Goal: Transaction & Acquisition: Purchase product/service

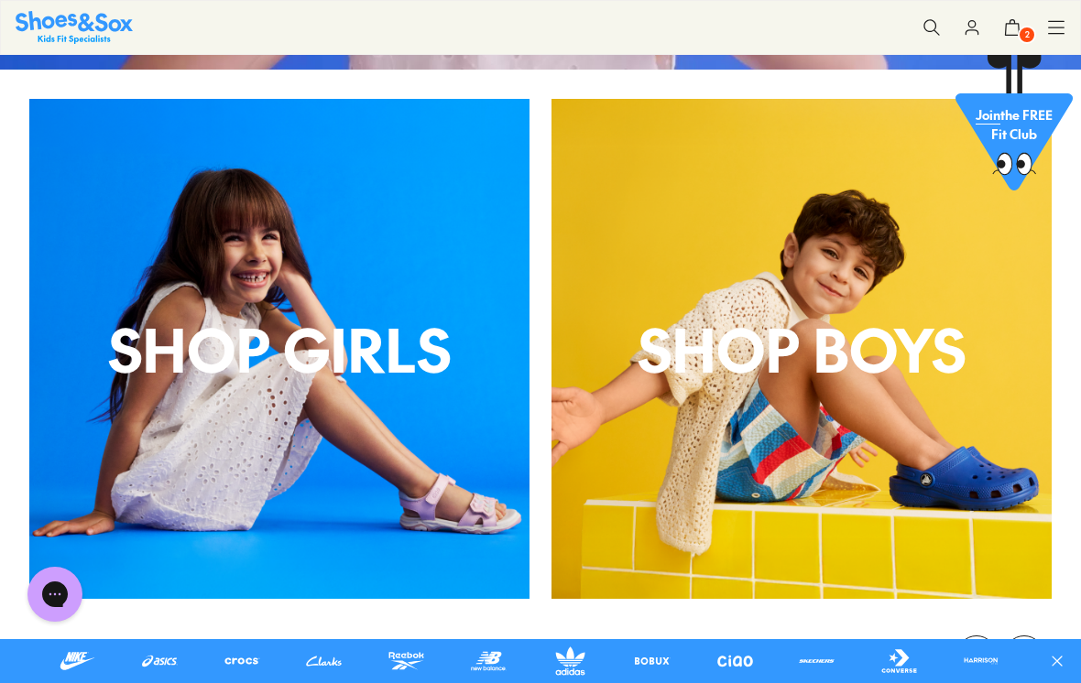
scroll to position [477, 0]
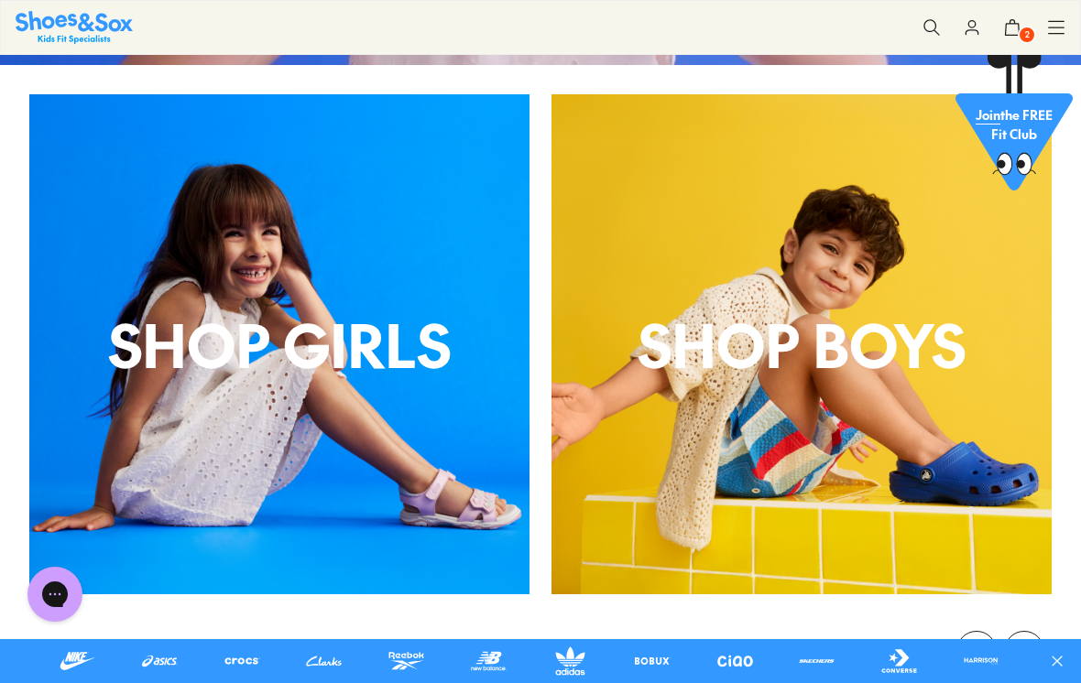
click at [454, 509] on div "Shop Girls" at bounding box center [279, 344] width 500 height 500
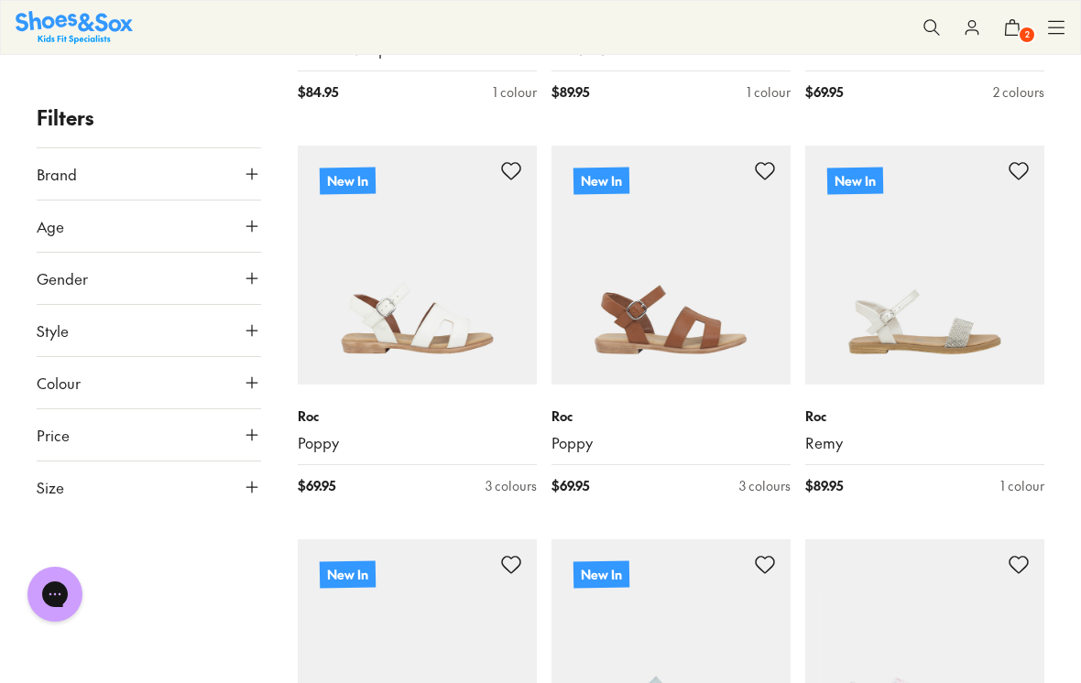
scroll to position [4616, 0]
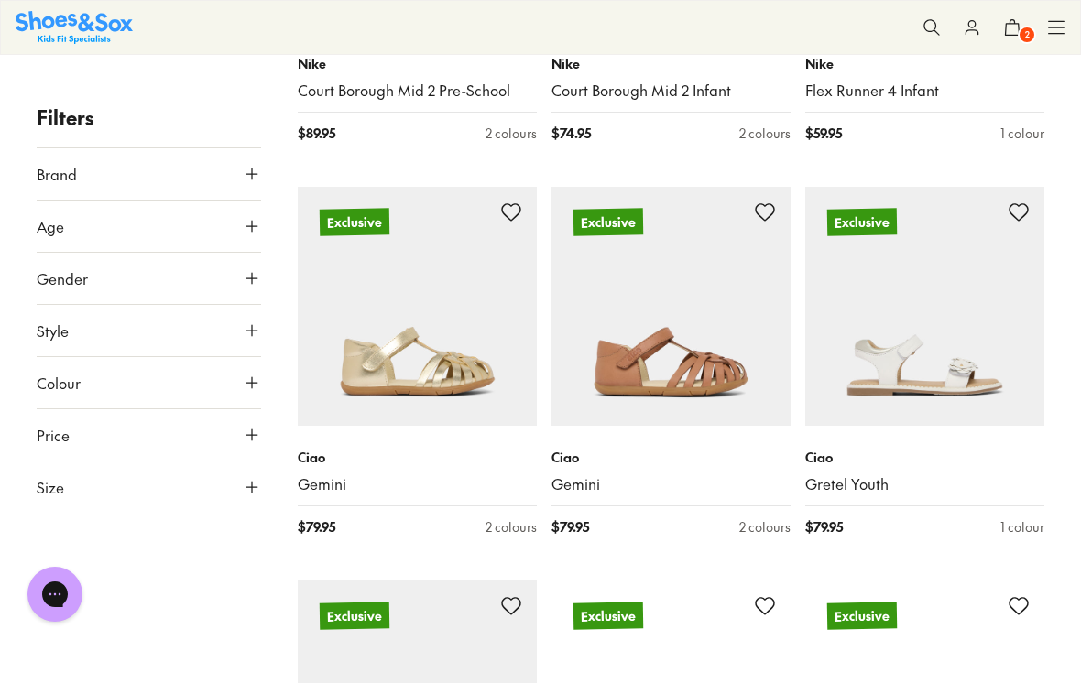
scroll to position [8138, 0]
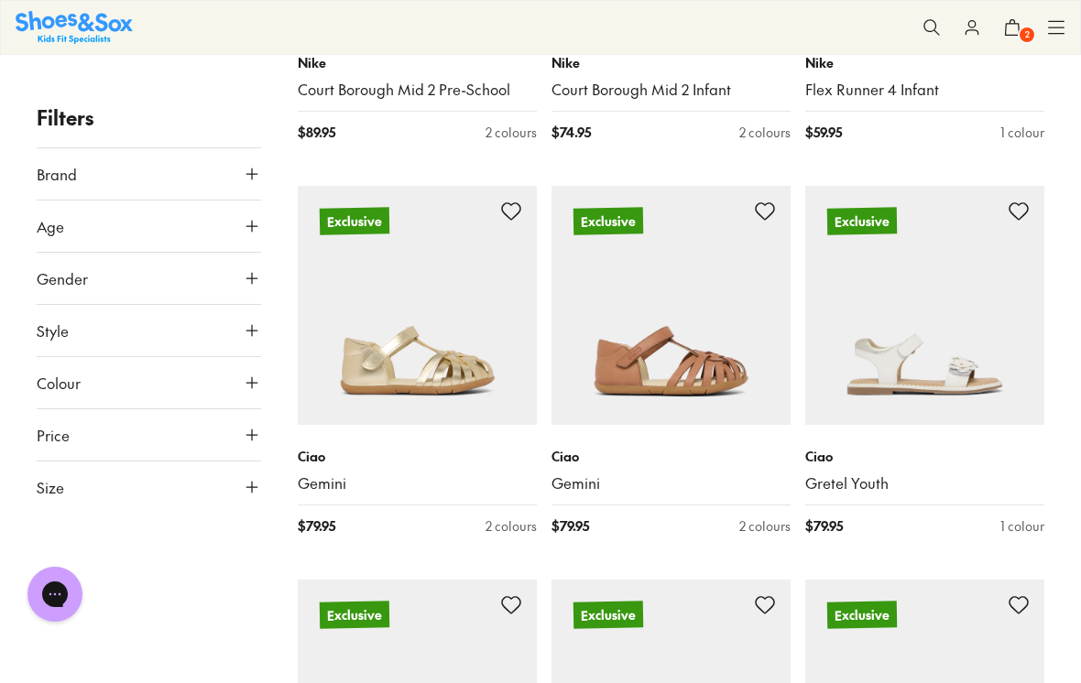
click at [711, 447] on p "Ciao" at bounding box center [670, 456] width 239 height 19
click at [636, 516] on div "$ 79.95 2 colours" at bounding box center [670, 525] width 239 height 19
click at [731, 265] on img at bounding box center [670, 305] width 239 height 239
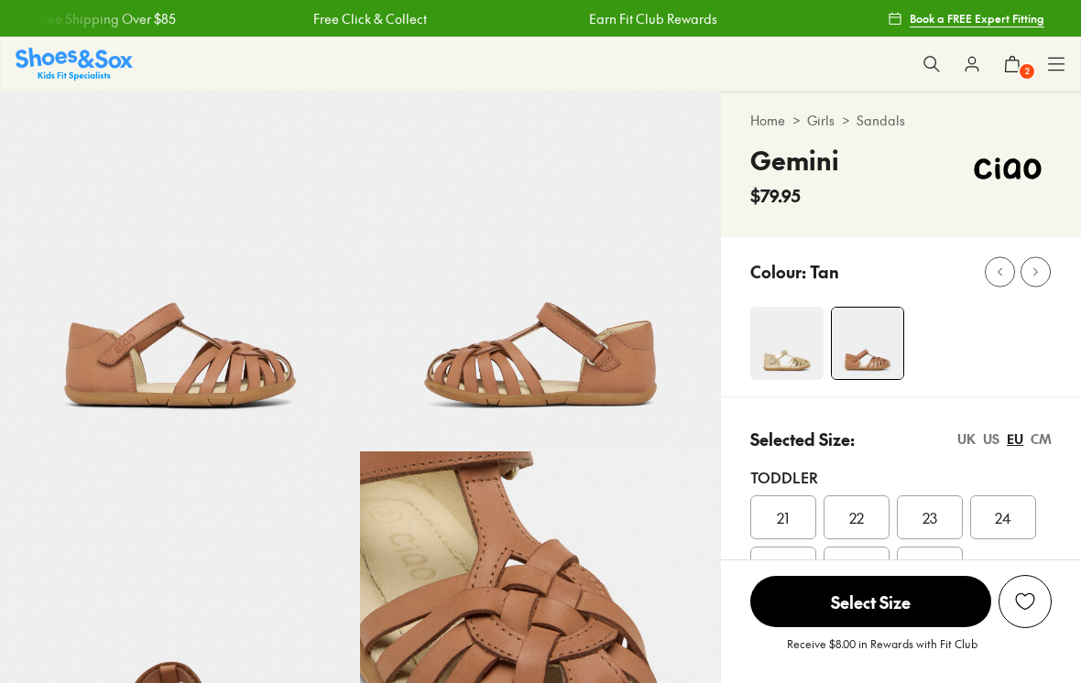
select select "*"
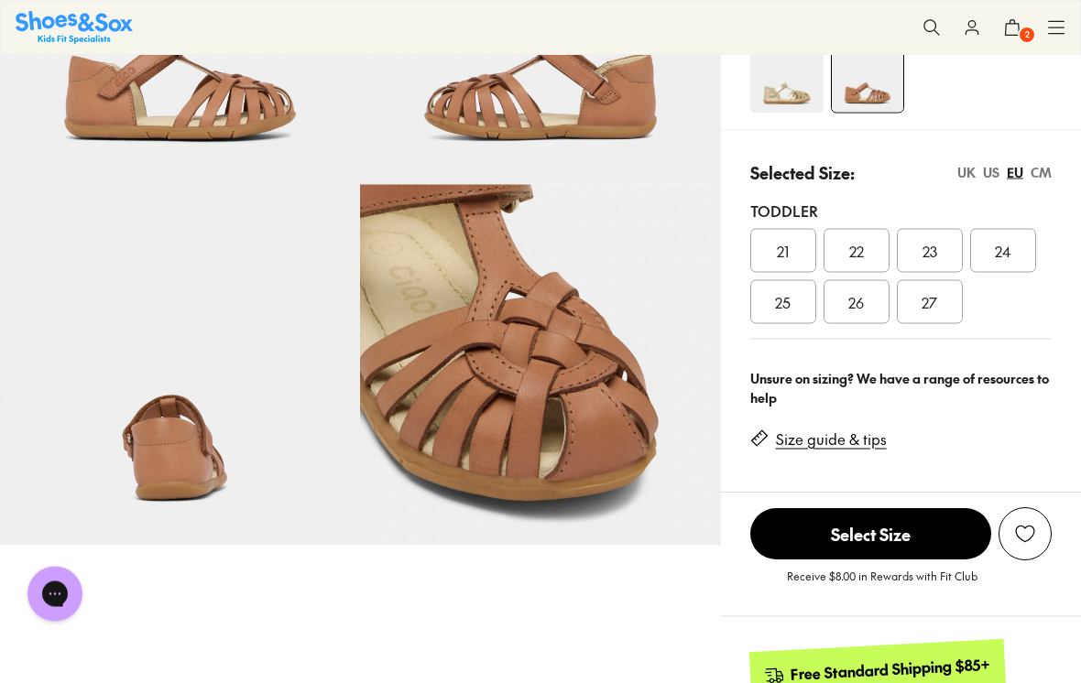
scroll to position [268, 0]
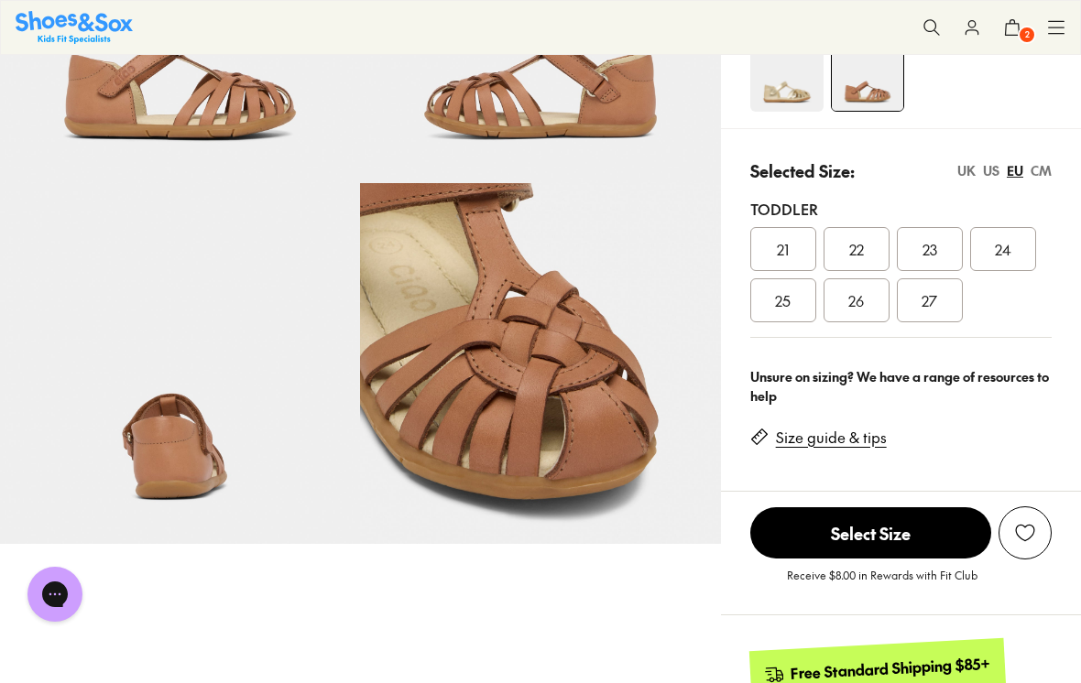
click at [951, 299] on div "27" at bounding box center [929, 300] width 66 height 44
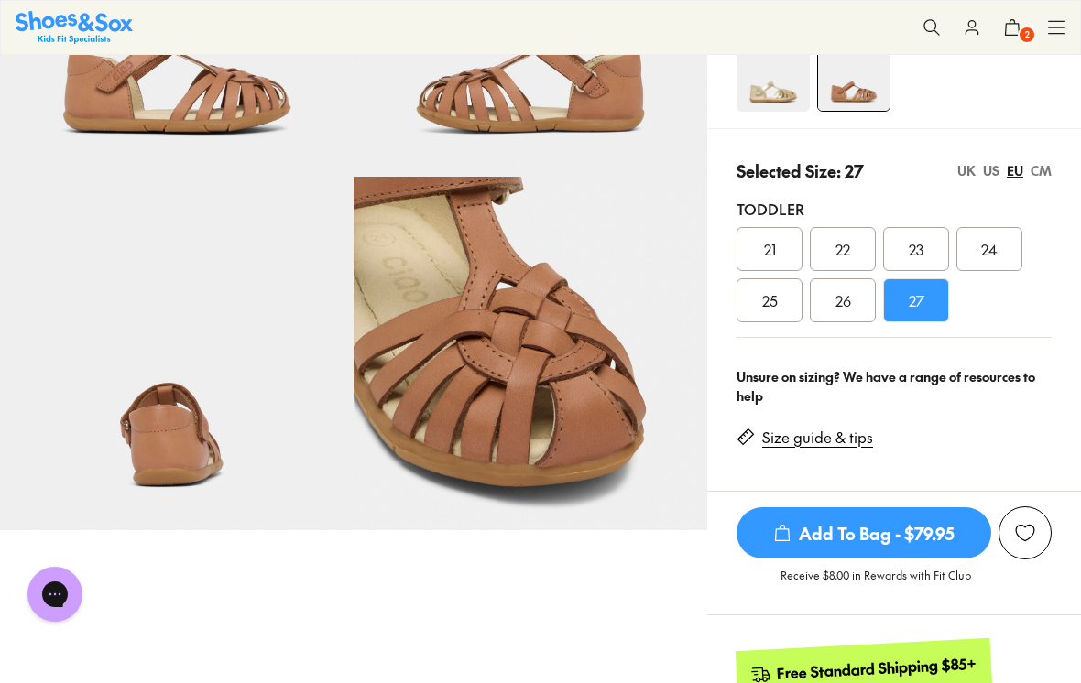
click at [929, 542] on span "Add To Bag - $79.95" at bounding box center [863, 532] width 255 height 51
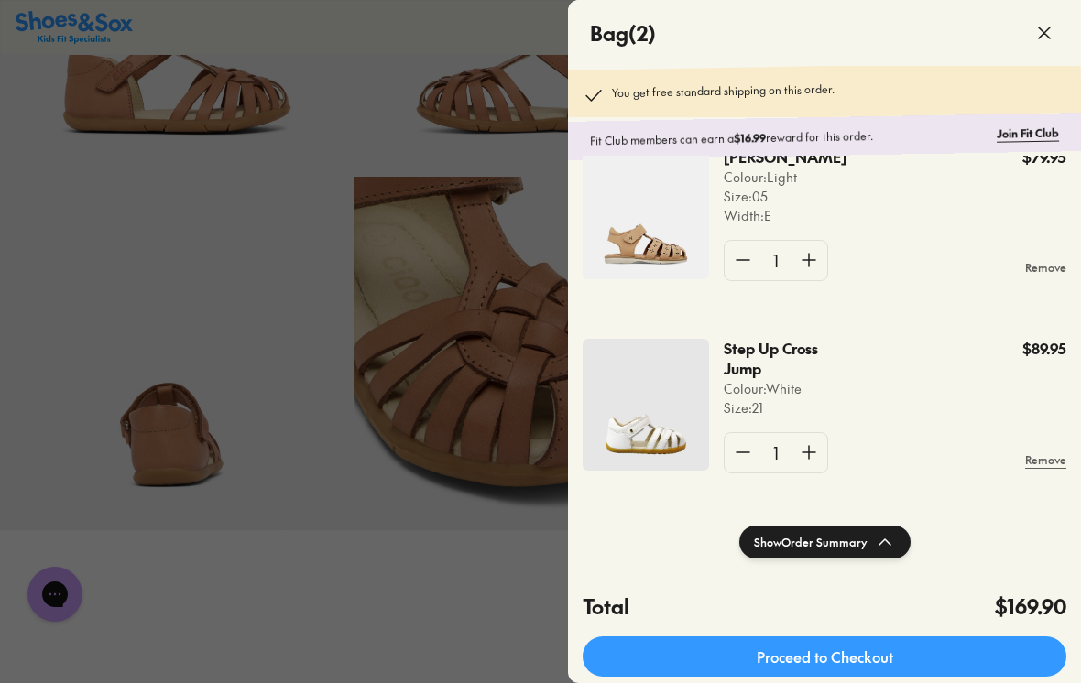
scroll to position [44, 0]
click at [860, 659] on link "Proceed to Checkout" at bounding box center [823, 656] width 483 height 40
